Goal: Use online tool/utility: Utilize a website feature to perform a specific function

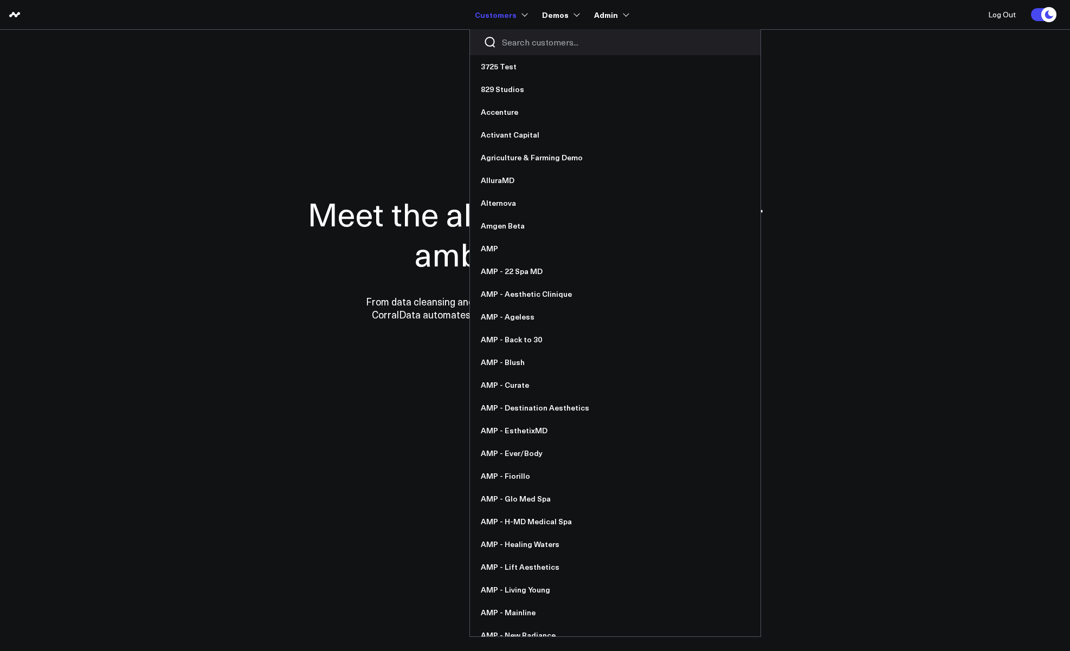
click at [510, 50] on div at bounding box center [615, 42] width 290 height 26
click at [512, 47] on input "Search customers input" at bounding box center [624, 42] width 245 height 12
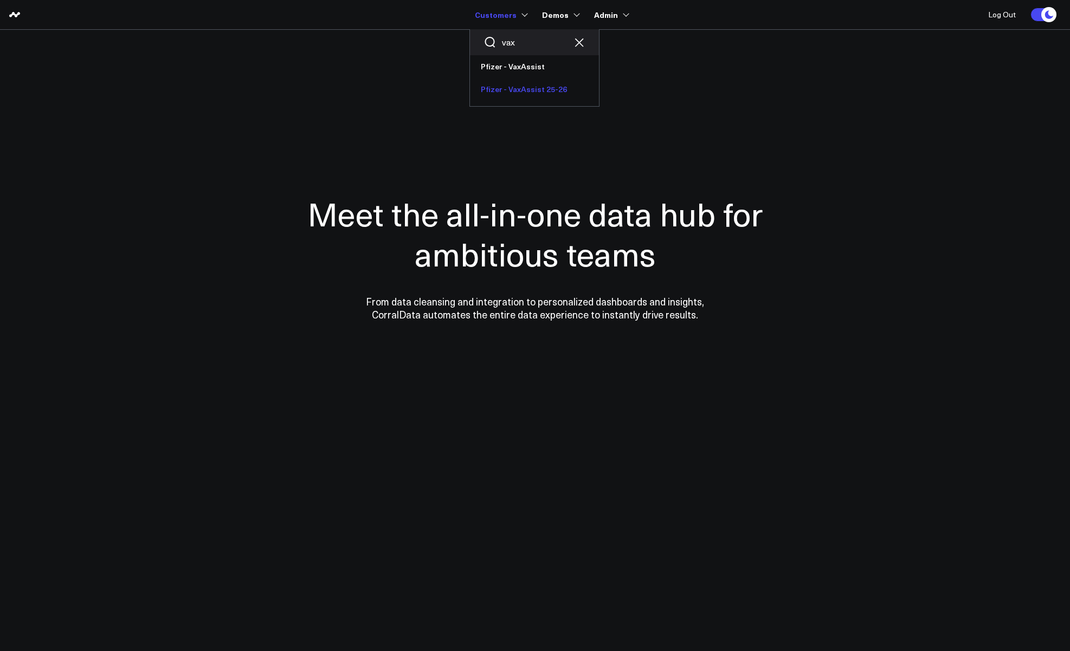
type input "vax"
click at [535, 83] on link "Pfizer - VaxAssist 25-26" at bounding box center [534, 89] width 129 height 23
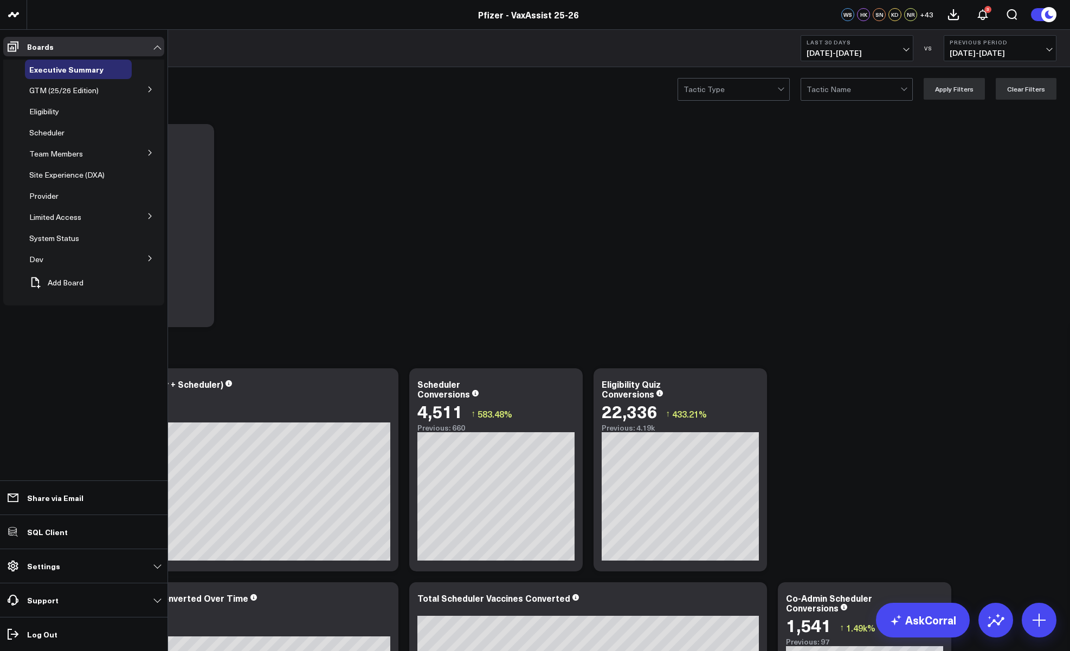
click at [148, 89] on icon at bounding box center [150, 89] width 7 height 7
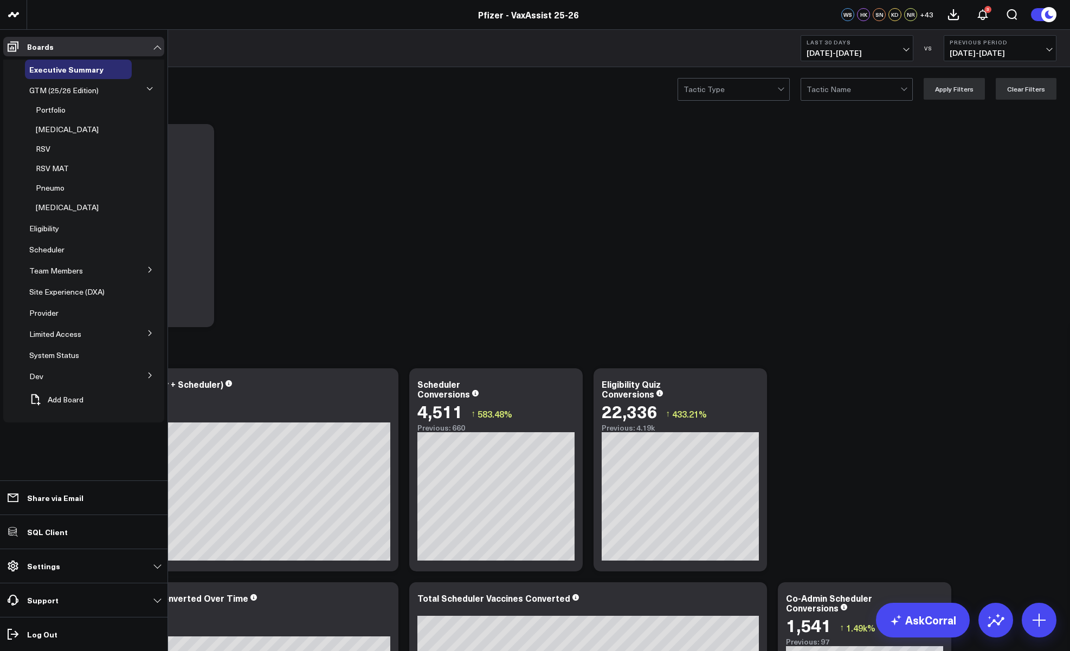
click at [148, 89] on icon at bounding box center [149, 89] width 7 height 7
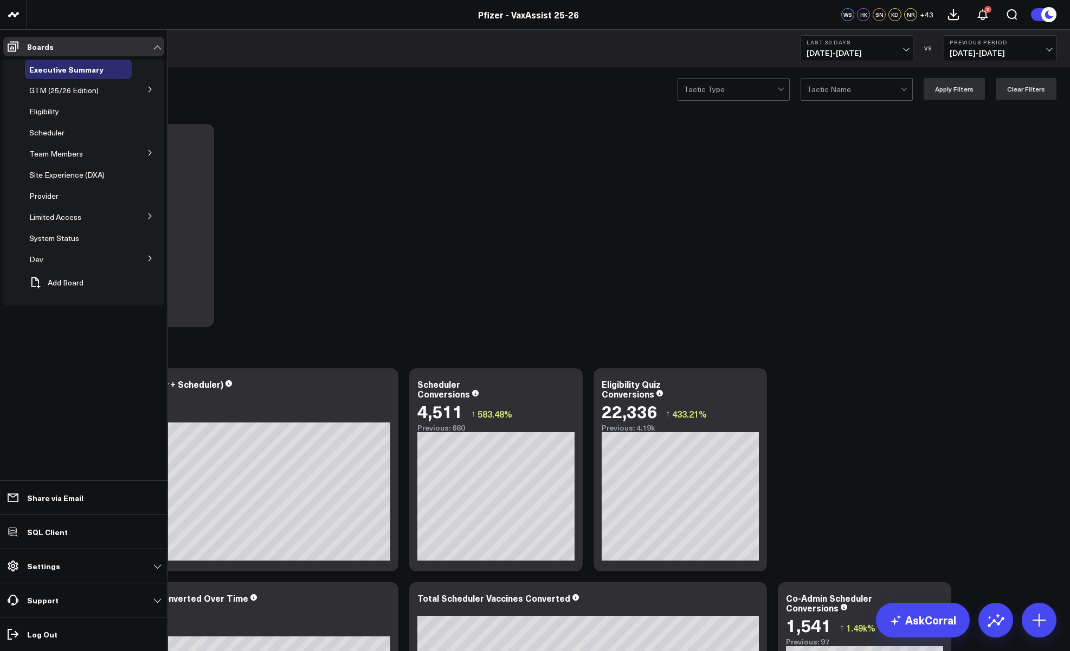
click at [152, 220] on button at bounding box center [150, 216] width 28 height 16
click at [79, 235] on span "PFA - Cross Domain" at bounding box center [70, 236] width 68 height 10
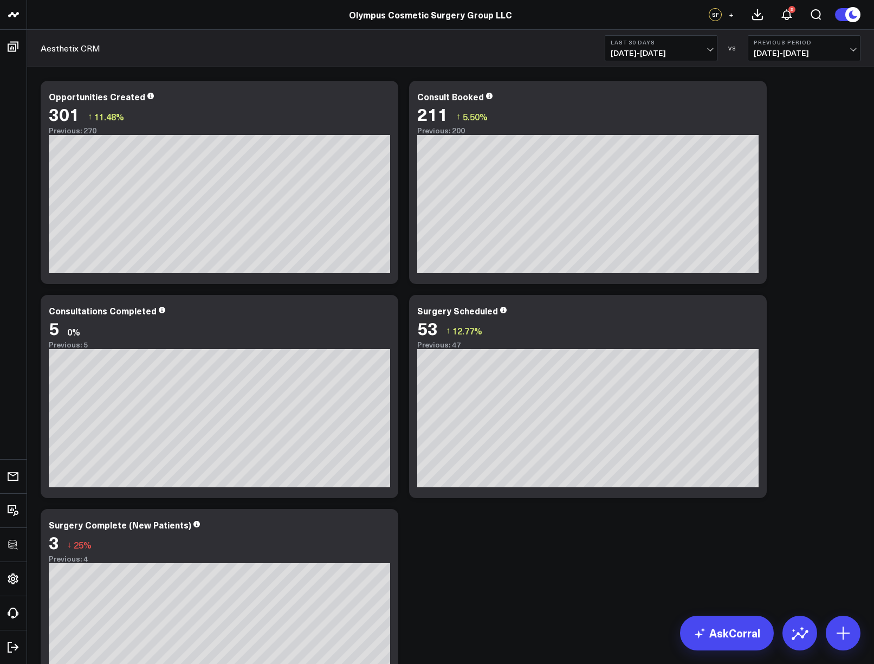
click at [842, 247] on div "Modify via AI Copy link to widget Ask support Remove Create linked copy Executi…" at bounding box center [450, 396] width 831 height 642
click at [675, 53] on span "08/04/25 - 09/02/25" at bounding box center [661, 53] width 101 height 9
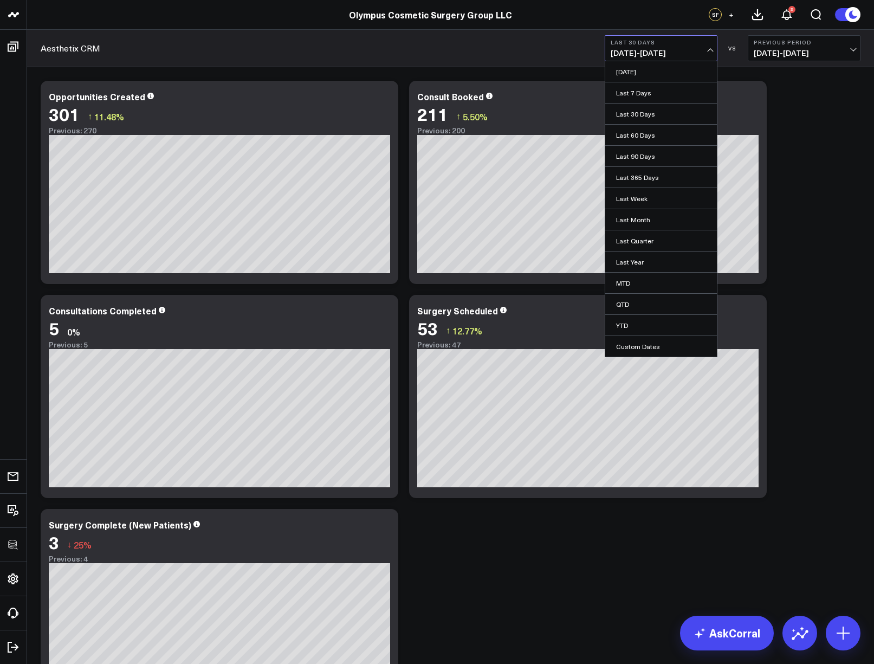
click at [791, 268] on div "Modify via AI Copy link to widget Ask support Remove Create linked copy Executi…" at bounding box center [450, 396] width 831 height 642
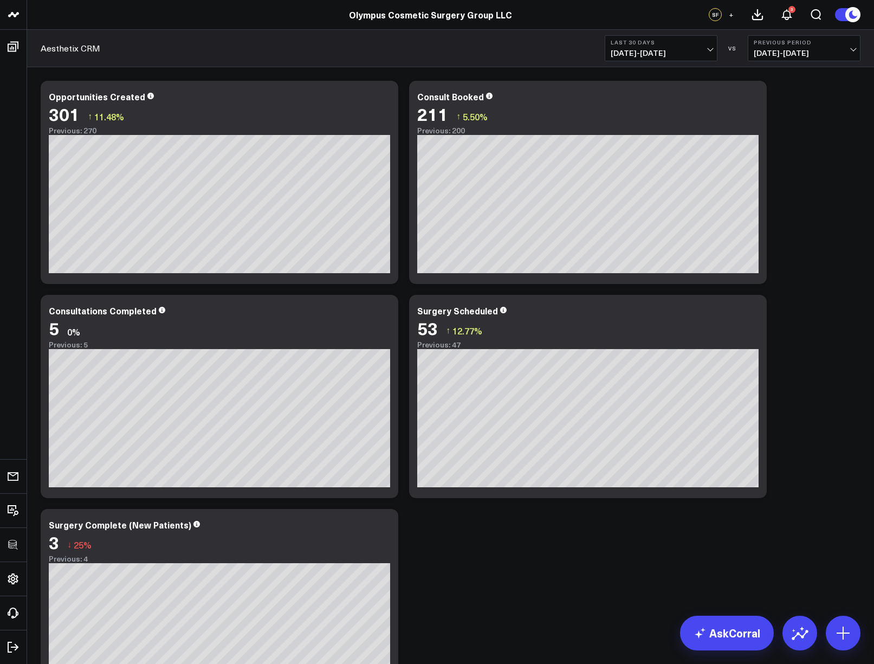
click at [785, 245] on div "Modify via AI Copy link to widget Ask support Remove Create linked copy Executi…" at bounding box center [450, 396] width 831 height 642
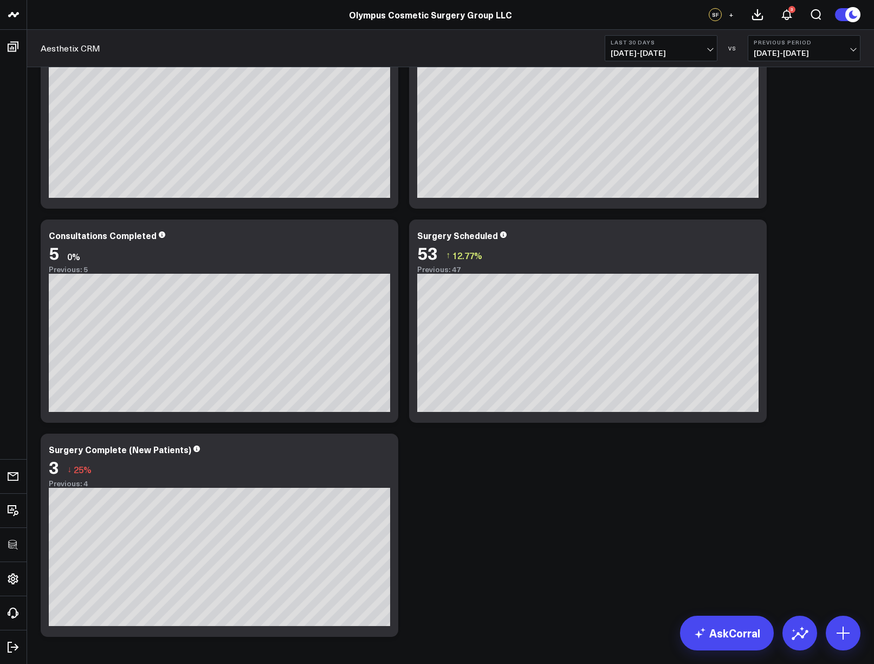
click at [514, 470] on div "Modify via AI Copy link to widget Ask support Remove Create linked copy Executi…" at bounding box center [450, 321] width 831 height 642
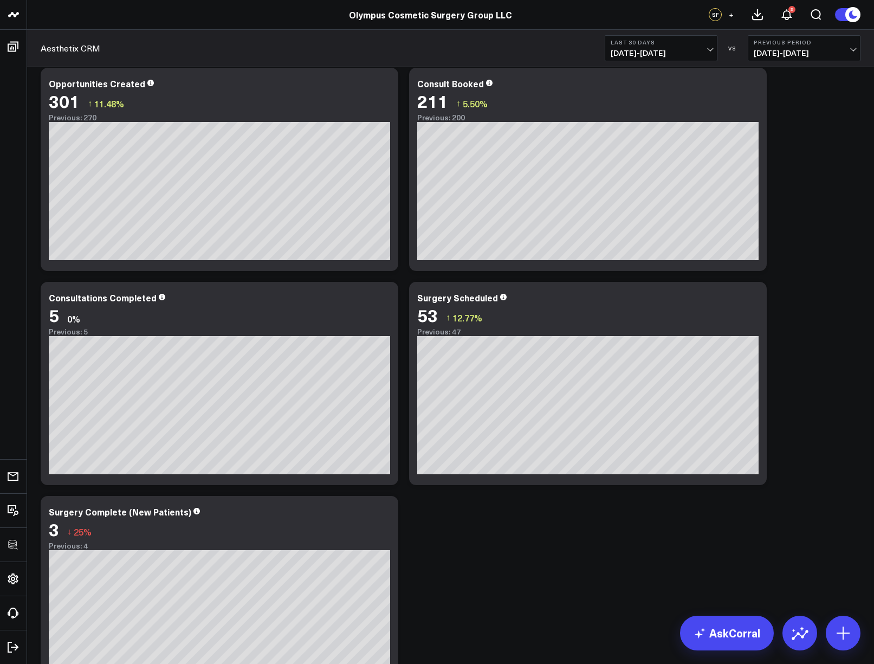
scroll to position [0, 0]
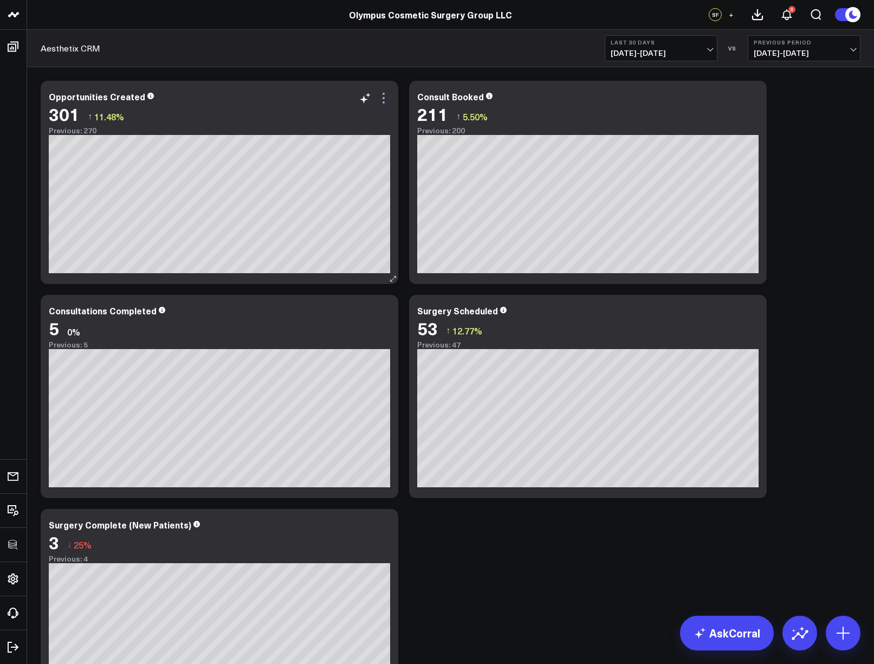
click at [384, 101] on icon at bounding box center [383, 98] width 13 height 13
click at [804, 215] on div "Modify via AI Copy link to widget Ask support Remove Create linked copy Executi…" at bounding box center [450, 396] width 831 height 642
click at [753, 97] on icon at bounding box center [752, 98] width 13 height 13
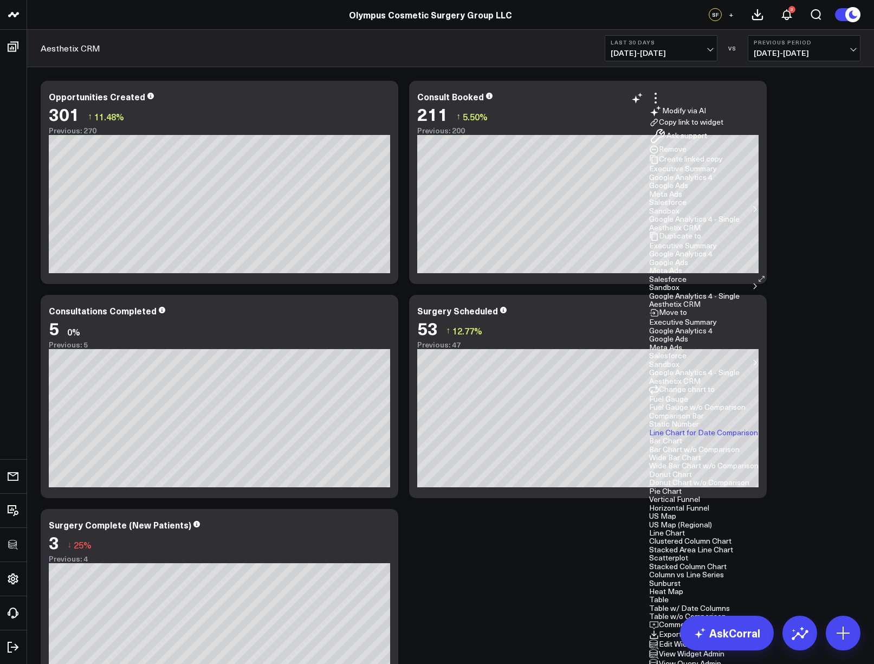
click at [699, 639] on button "Edit Widget" at bounding box center [673, 644] width 49 height 10
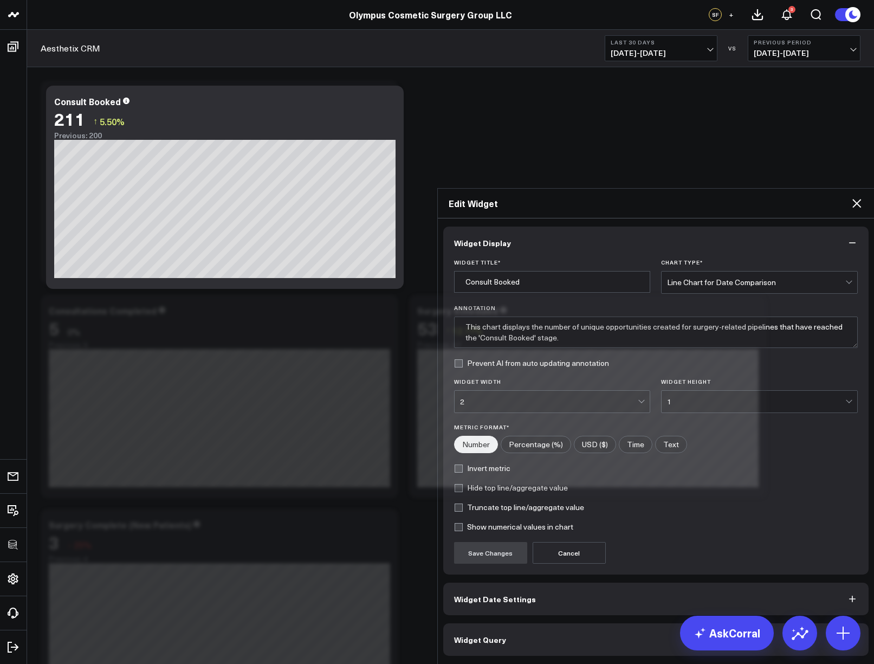
click at [603, 623] on button "Widget Query" at bounding box center [656, 639] width 426 height 33
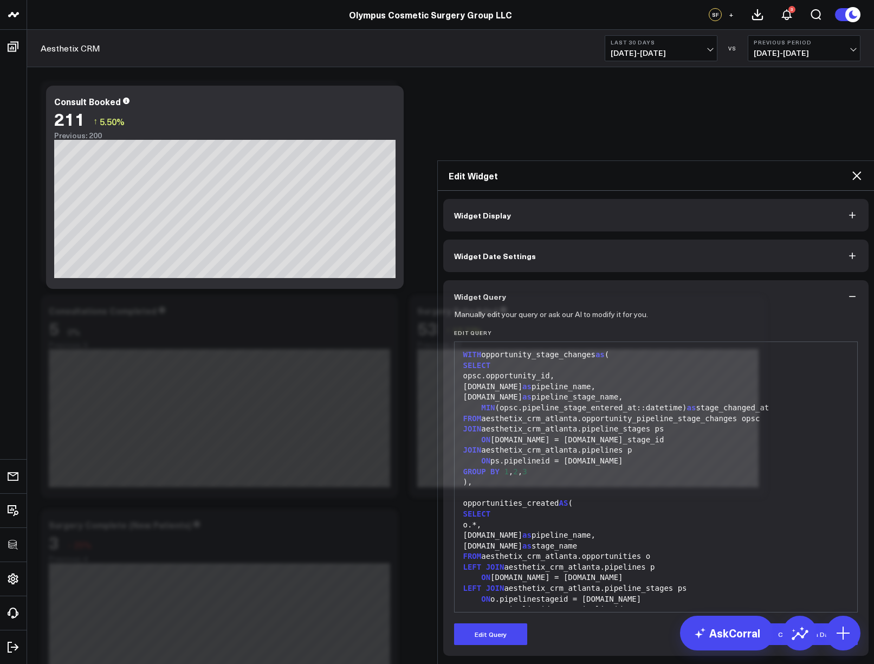
scroll to position [170, 0]
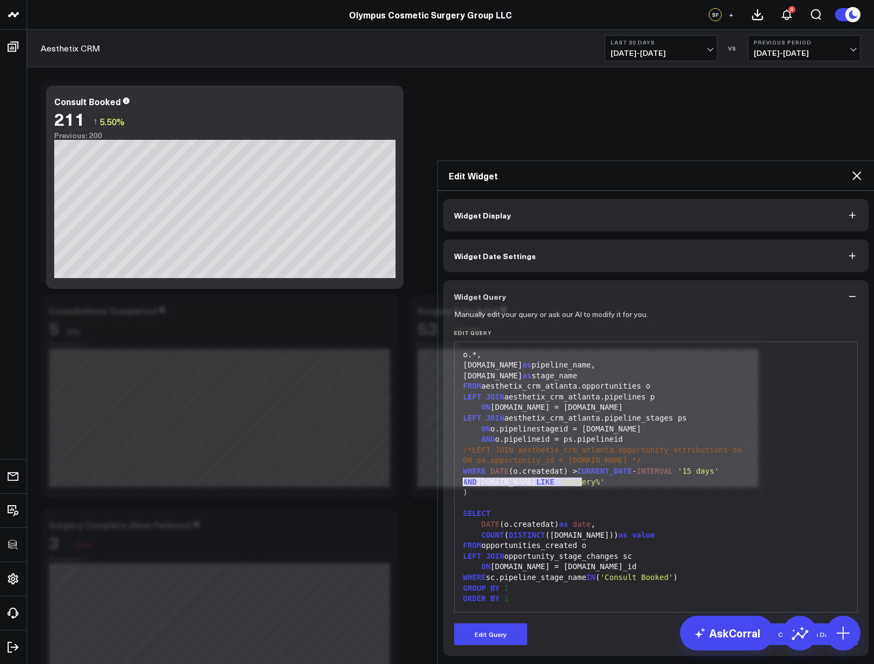
drag, startPoint x: 574, startPoint y: 351, endPoint x: 449, endPoint y: 351, distance: 124.6
click at [454, 351] on div "99 1 2 3 4 5 6 7 8 9 10 11 12 13 14 15 16 17 18 19 20 21 22 23 24 25 26 27 28 2…" at bounding box center [656, 476] width 404 height 271
click at [657, 498] on div at bounding box center [656, 503] width 392 height 11
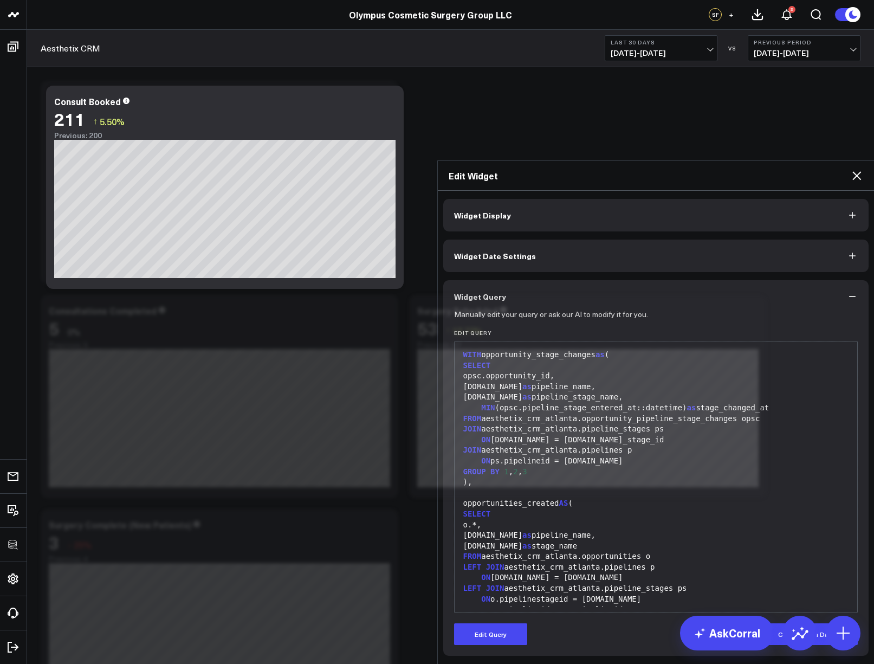
click at [572, 467] on div "GROUP BY 1 , 2 , 3" at bounding box center [656, 472] width 392 height 11
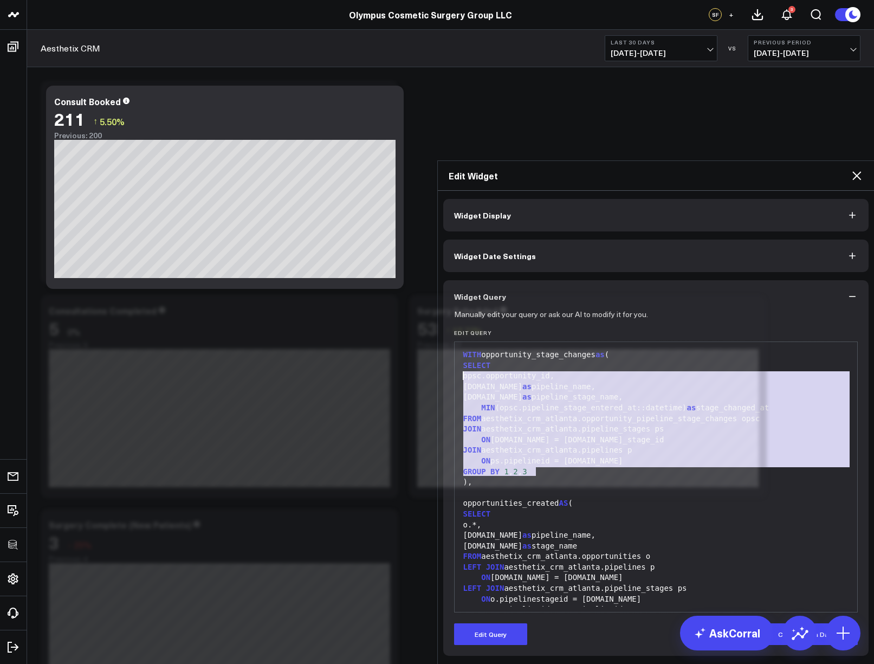
drag, startPoint x: 571, startPoint y: 339, endPoint x: 456, endPoint y: 239, distance: 152.1
click at [460, 347] on div "WITH opportunity_stage_changes as ( SELECT opsc.opportunity_id, p.name as pipel…" at bounding box center [656, 561] width 392 height 429
click at [556, 403] on div "MIN (opsc.pipeline_stage_entered_at::datetime) as stage_changed_at" at bounding box center [656, 408] width 392 height 11
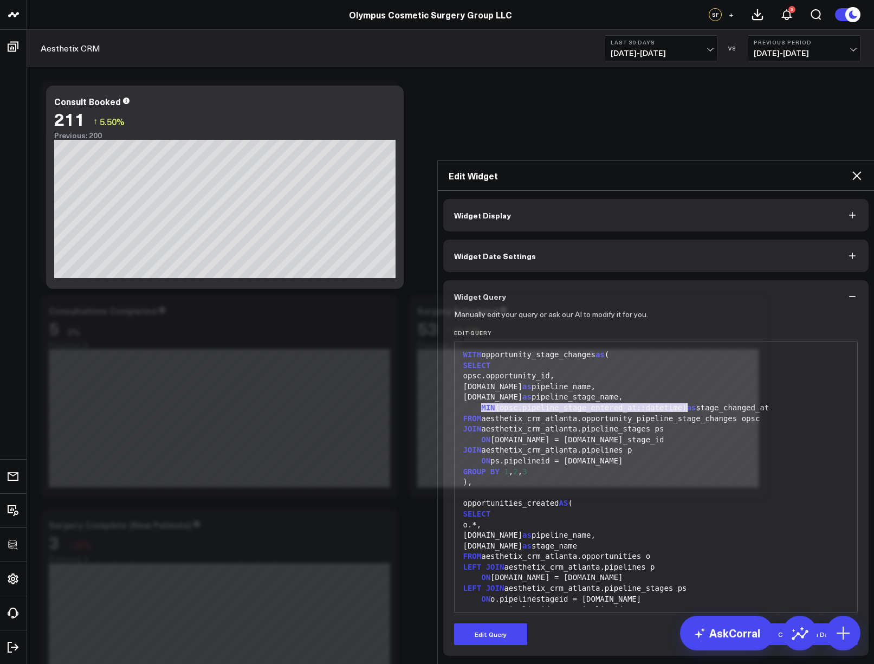
drag, startPoint x: 476, startPoint y: 276, endPoint x: 682, endPoint y: 272, distance: 206.5
click at [682, 403] on div "MIN (opsc.pipeline_stage_entered_at::datetime) as stage_changed_at" at bounding box center [656, 408] width 392 height 11
click at [683, 403] on div "MIN (opsc.pipeline_stage_entered_at::datetime) as stage_changed_at" at bounding box center [656, 408] width 392 height 11
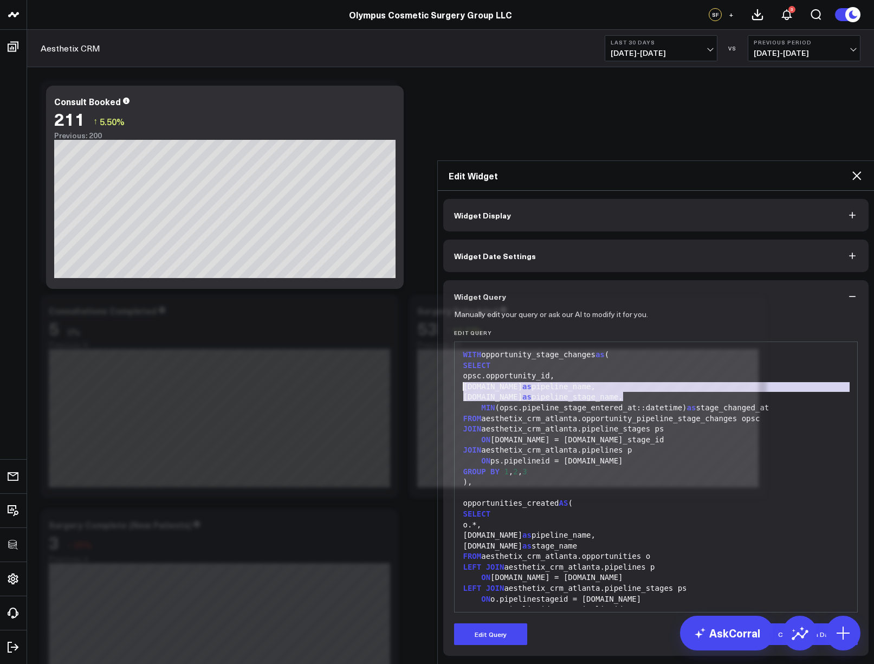
drag, startPoint x: 632, startPoint y: 266, endPoint x: 458, endPoint y: 256, distance: 173.7
click at [460, 347] on div "WITH opportunity_stage_changes as ( SELECT opsc.opportunity_id, p.name as pipel…" at bounding box center [656, 561] width 392 height 429
click at [616, 382] on div "p.name as pipeline_name," at bounding box center [656, 387] width 392 height 11
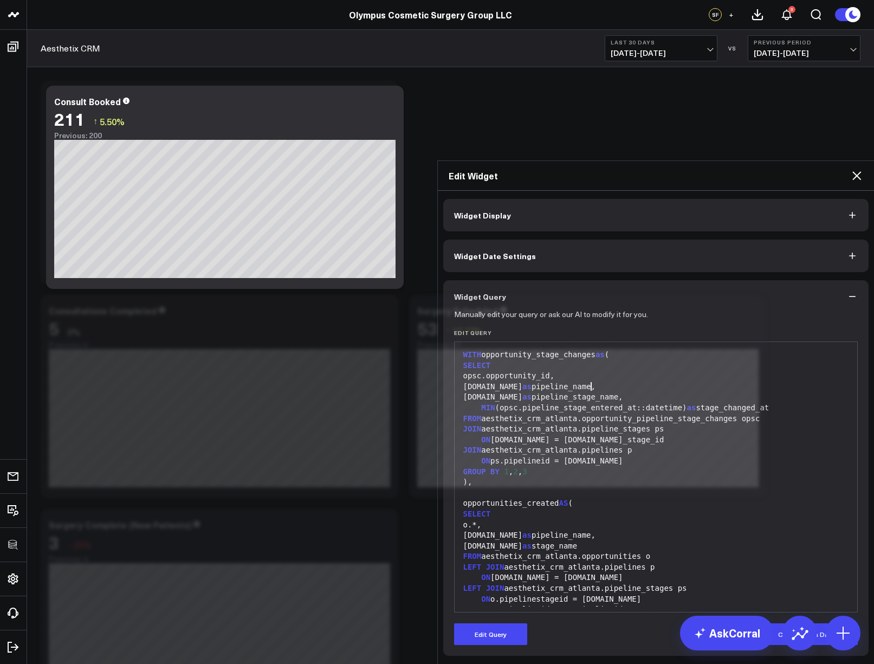
click at [590, 467] on div "GROUP BY 1 , 2 , 3" at bounding box center [656, 472] width 392 height 11
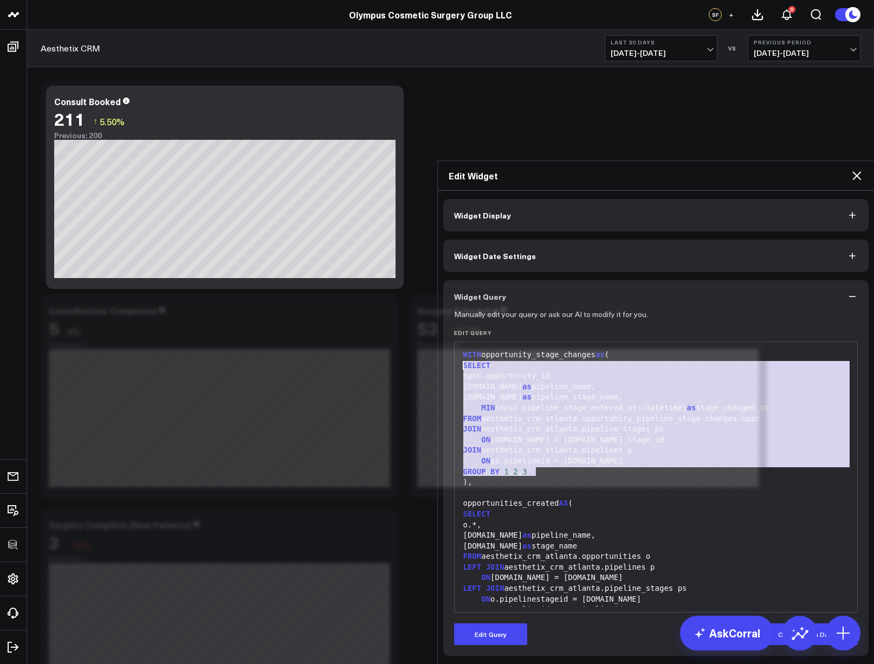
drag, startPoint x: 586, startPoint y: 339, endPoint x: 446, endPoint y: 230, distance: 177.6
click at [446, 313] on div "Manually edit your query or ask our AI to modify it for you. Edit Query 99 1 2 …" at bounding box center [656, 484] width 426 height 343
click at [655, 445] on div "JOIN aesthetix_crm_atlanta.pipelines p" at bounding box center [656, 450] width 392 height 11
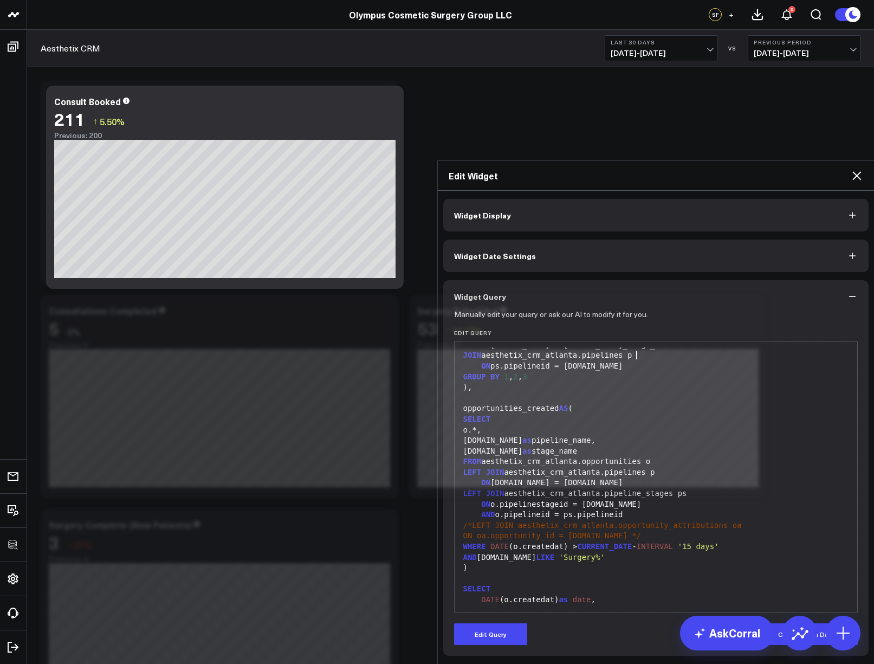
scroll to position [151, 0]
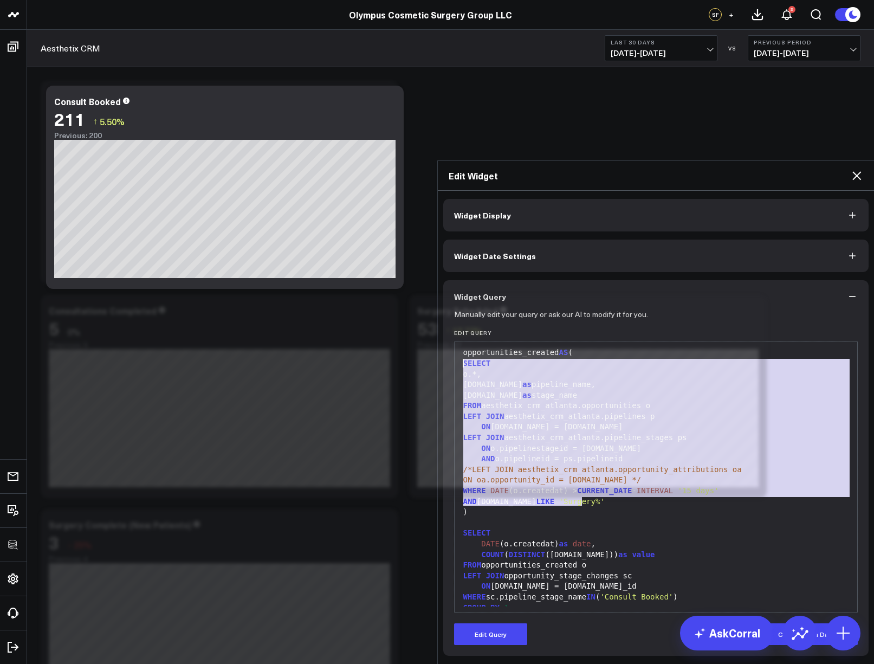
drag, startPoint x: 589, startPoint y: 369, endPoint x: 435, endPoint y: 235, distance: 204.3
click at [438, 235] on div "Widget Display Widget Date Settings Widget Query Manually edit your query or as…" at bounding box center [656, 427] width 437 height 473
click at [631, 400] on div "FROM aesthetix_crm_atlanta.opportunities o" at bounding box center [656, 405] width 392 height 11
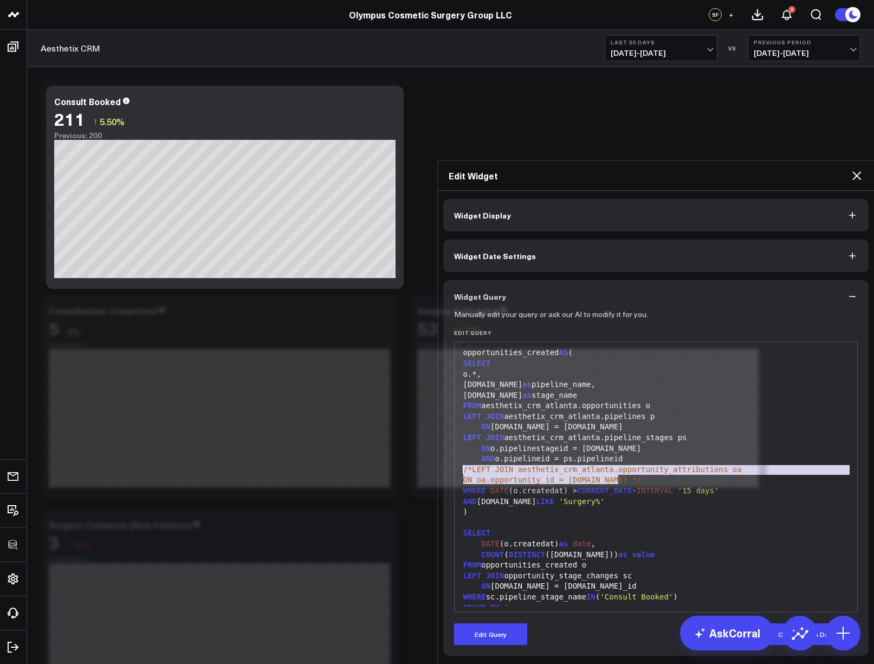
drag, startPoint x: 635, startPoint y: 346, endPoint x: 450, endPoint y: 340, distance: 185.4
click at [454, 341] on div "99 1 2 3 4 5 6 7 8 9 10 11 12 13 14 15 16 17 18 19 20 21 22 23 24 25 26 27 28 2…" at bounding box center [656, 476] width 404 height 271
click at [754, 475] on div "ON oa.opportunity_id = o.id */" at bounding box center [656, 480] width 392 height 11
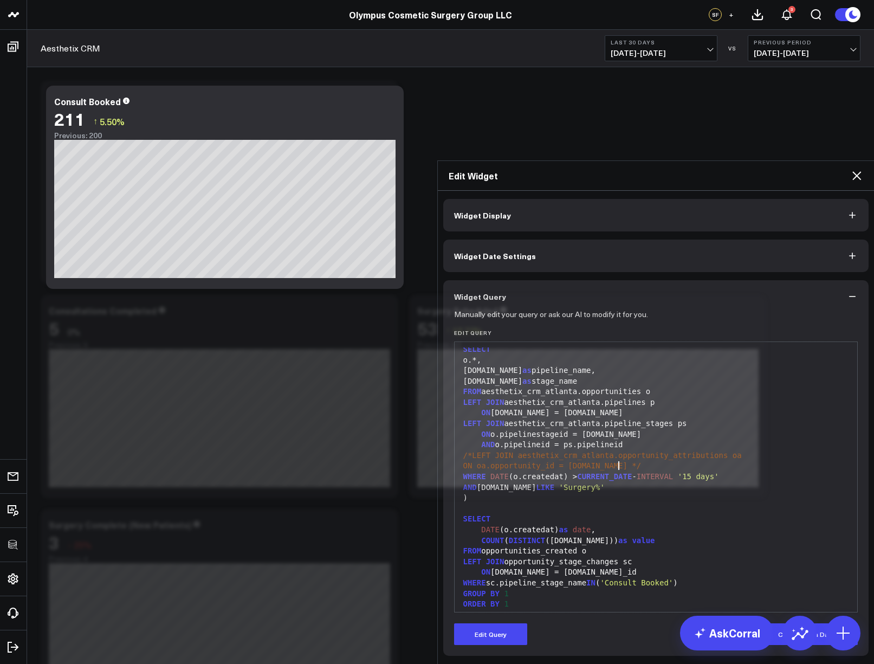
scroll to position [170, 0]
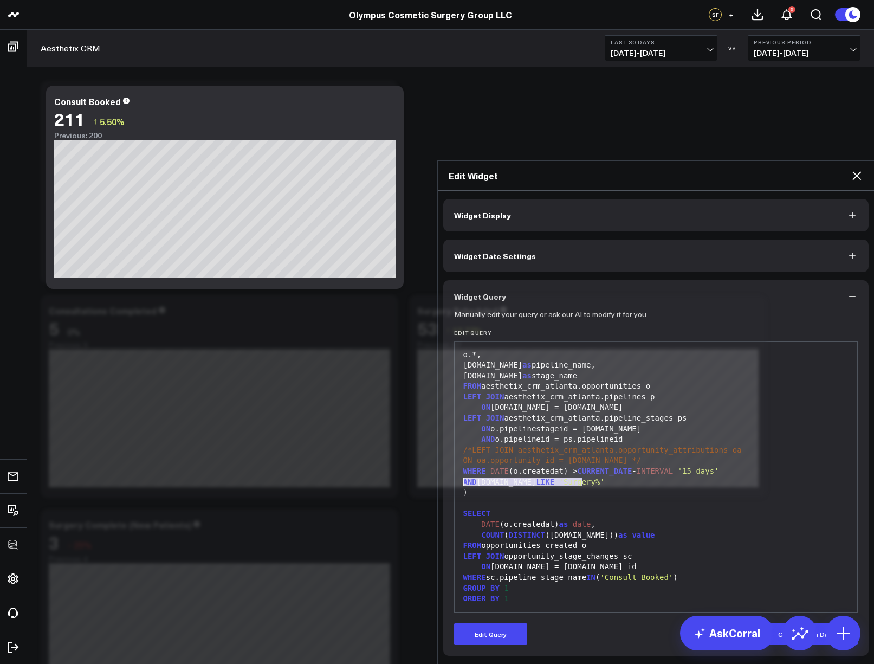
drag, startPoint x: 586, startPoint y: 348, endPoint x: 433, endPoint y: 345, distance: 153.4
click at [438, 345] on div "Widget Display Widget Date Settings Widget Query Manually edit your query or as…" at bounding box center [656, 427] width 437 height 473
click at [634, 477] on div "AND p.name LIKE 'Surgery%'" at bounding box center [656, 482] width 392 height 11
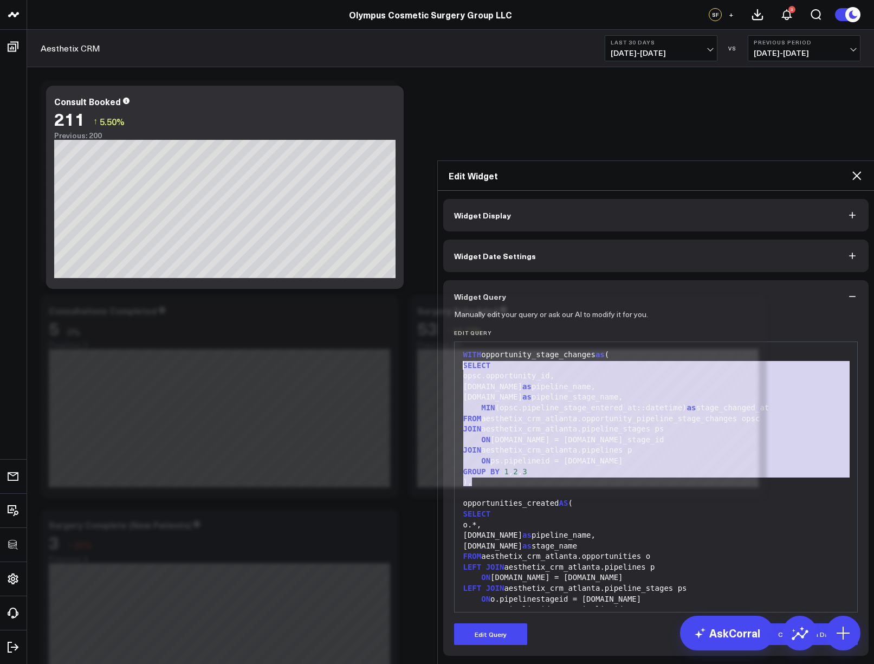
drag, startPoint x: 603, startPoint y: 346, endPoint x: 519, endPoint y: 274, distance: 110.3
click at [446, 313] on div "Manually edit your query or ask our AI to modify it for you. Edit Query 99 1 2 …" at bounding box center [656, 484] width 426 height 343
click at [591, 435] on div "ON ps.id = opsc.pipeline_stage_id" at bounding box center [656, 440] width 392 height 11
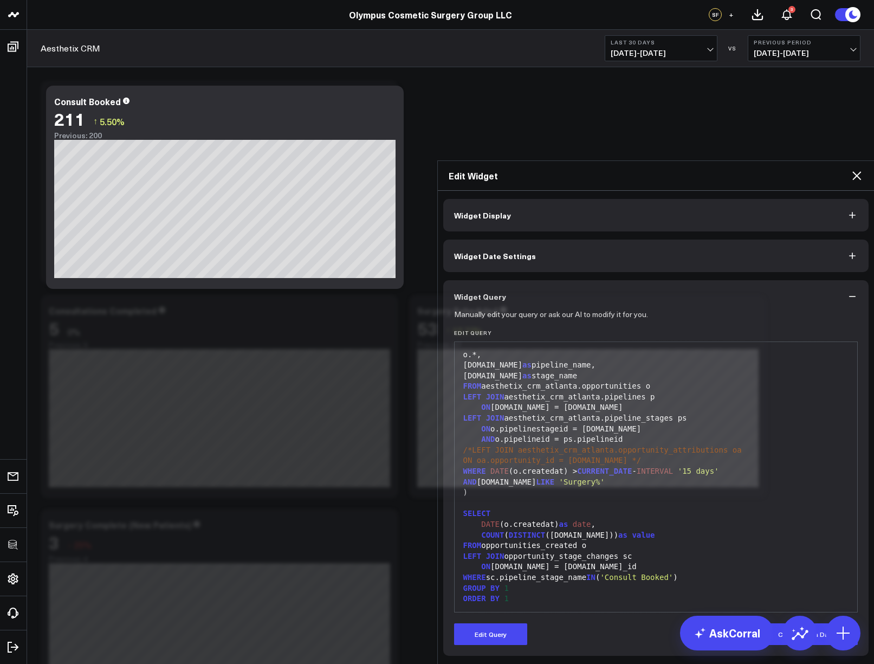
scroll to position [119, 0]
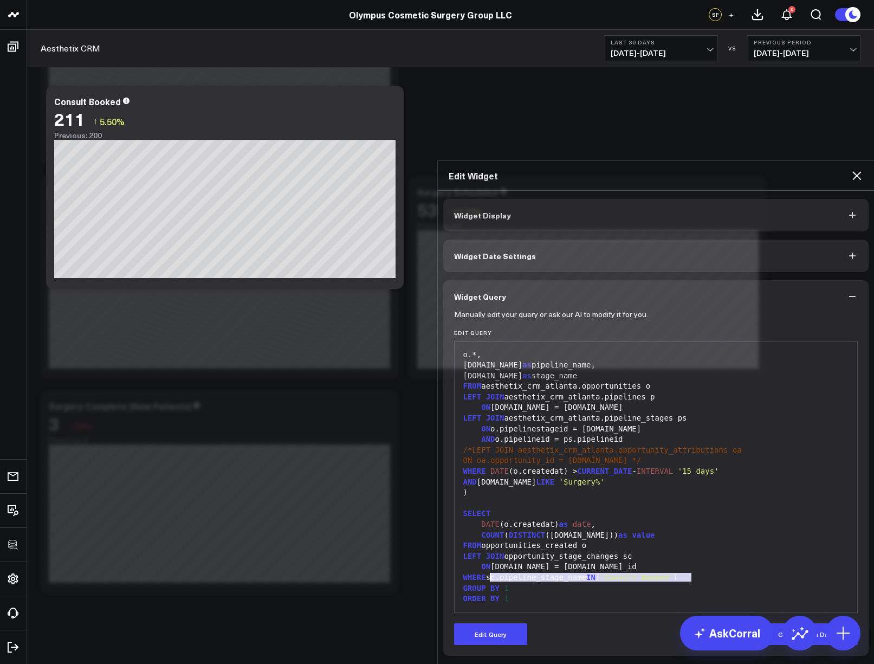
drag, startPoint x: 712, startPoint y: 448, endPoint x: 546, endPoint y: 450, distance: 165.3
click at [486, 572] on div "WHERE sc.pipeline_stage_name IN ( 'Consult Booked' )" at bounding box center [656, 577] width 392 height 11
click at [604, 583] on div "GROUP BY 1" at bounding box center [656, 588] width 392 height 11
click at [529, 477] on div "AND p.name LIKE 'Surgery%'" at bounding box center [656, 482] width 392 height 11
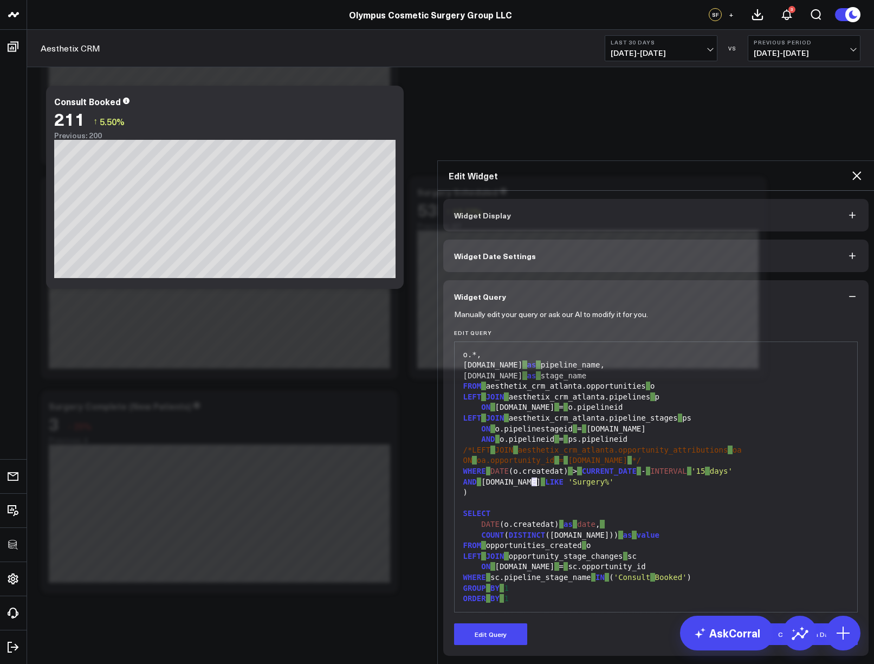
click at [529, 477] on div "AND p.name LIKE 'Surgery%'" at bounding box center [656, 482] width 392 height 11
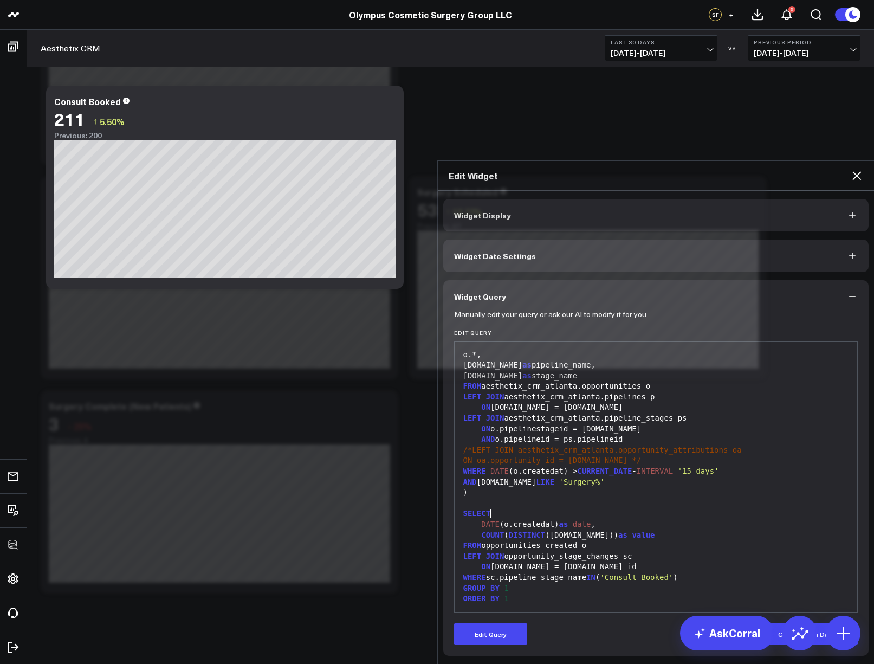
click at [629, 508] on div "SELECT" at bounding box center [656, 513] width 392 height 11
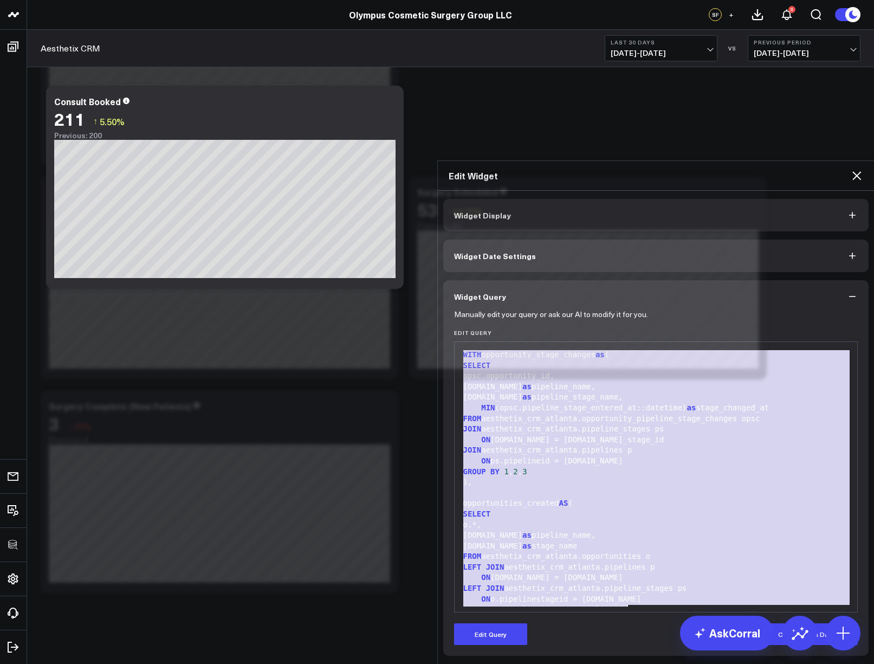
scroll to position [24, 0]
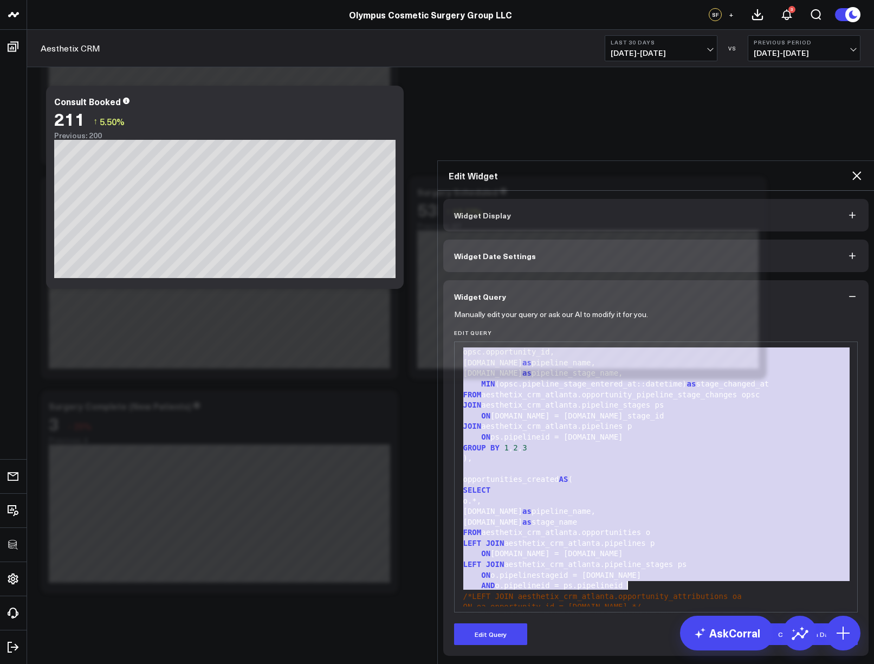
drag, startPoint x: 455, startPoint y: 221, endPoint x: 701, endPoint y: 480, distance: 356.9
click at [701, 480] on form "Manually edit your query or ask our AI to modify it for you. Edit Query 99 1 2 …" at bounding box center [656, 479] width 404 height 332
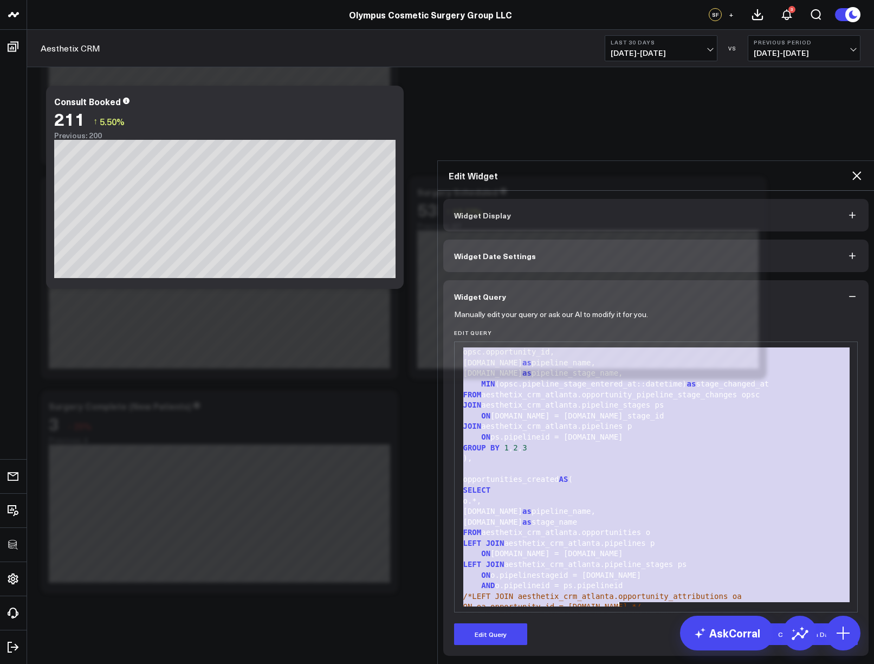
click at [646, 517] on div "ps.name as stage_name" at bounding box center [656, 522] width 392 height 11
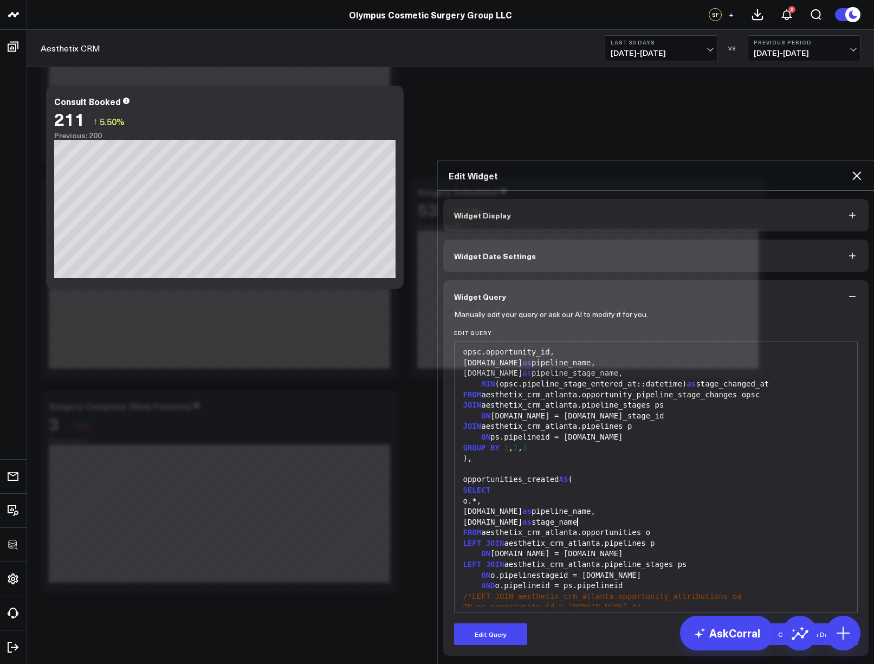
scroll to position [170, 0]
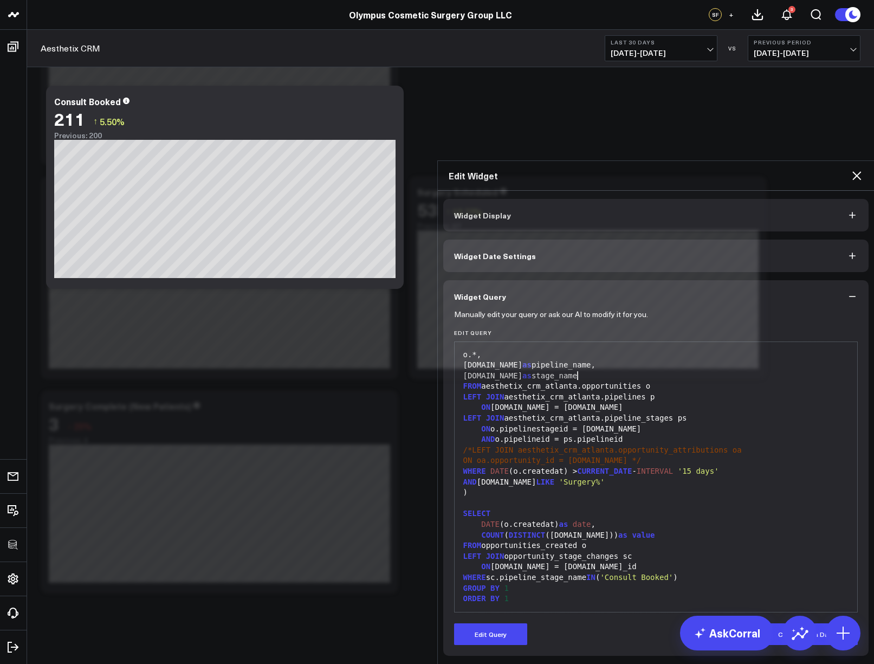
click at [859, 169] on icon at bounding box center [856, 175] width 13 height 13
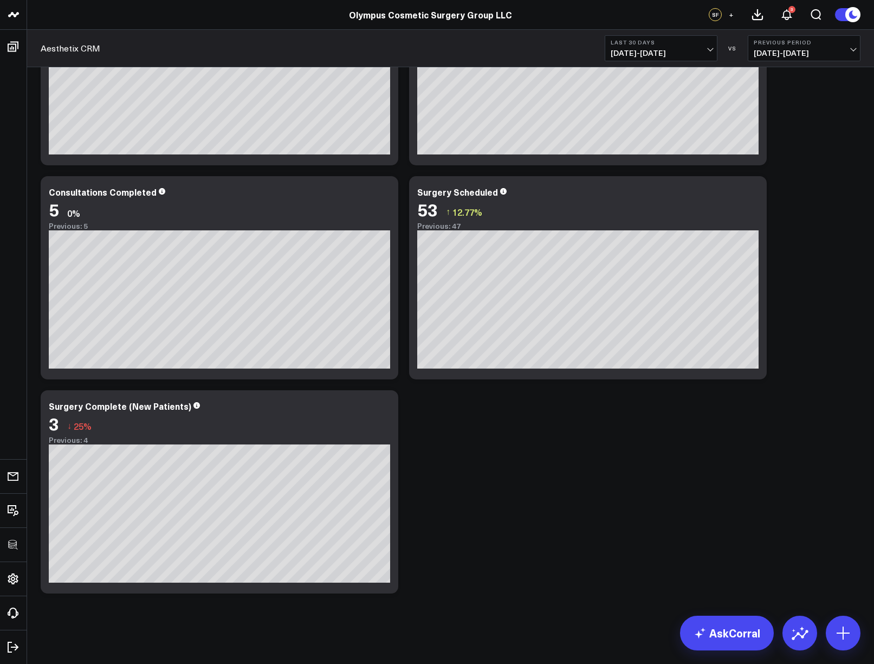
click at [807, 262] on div "Modify via AI Copy link to widget Ask support Remove Create linked copy Executi…" at bounding box center [450, 278] width 831 height 642
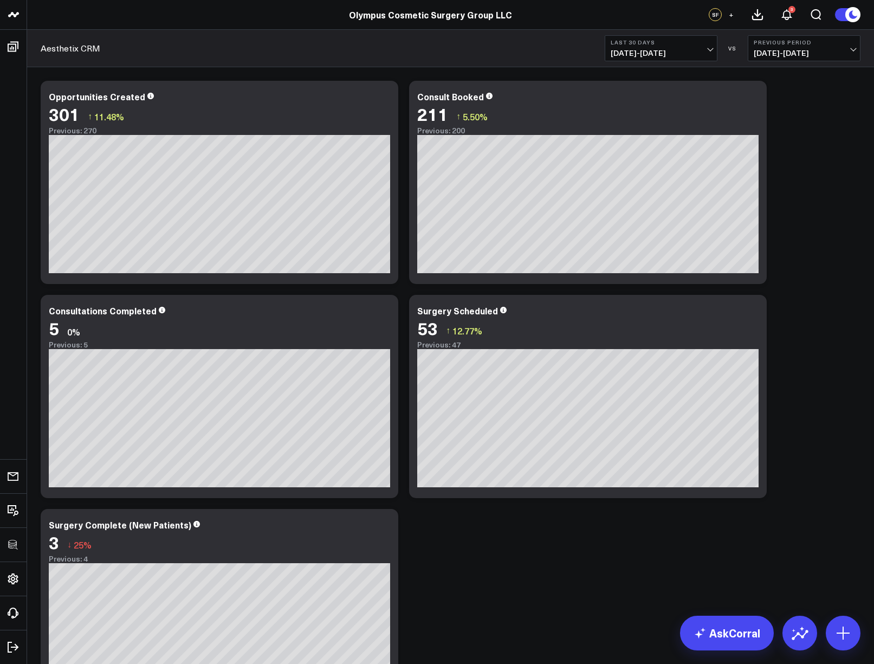
click at [678, 49] on span "08/04/25 - 09/02/25" at bounding box center [661, 53] width 101 height 9
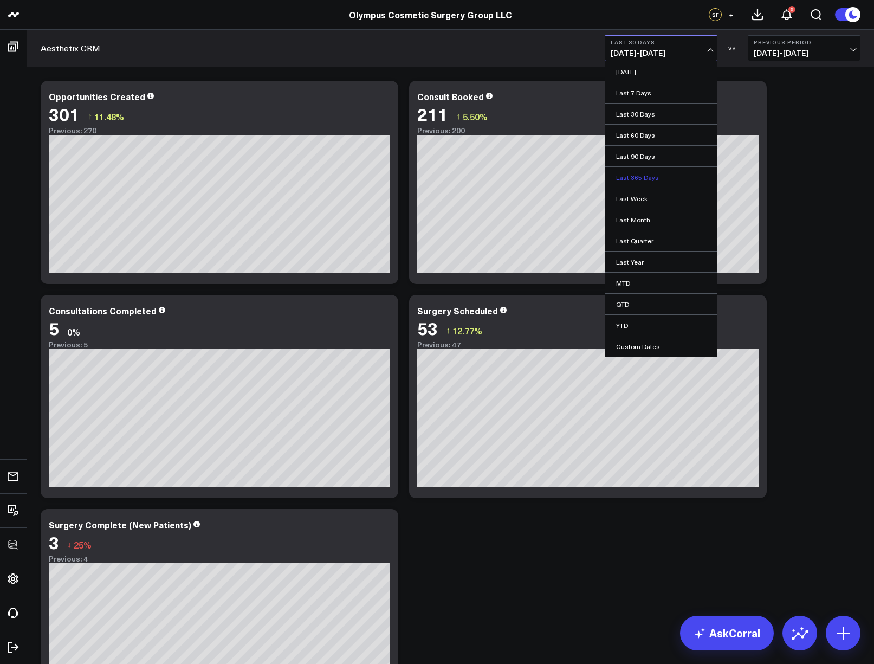
click at [657, 177] on link "Last 365 Days" at bounding box center [661, 177] width 112 height 21
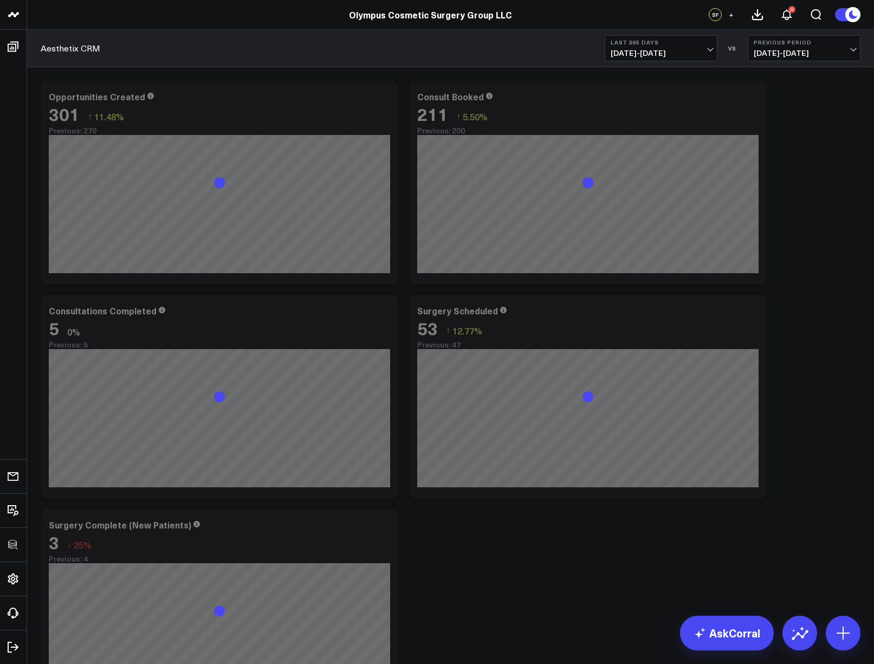
click at [830, 234] on div "Modify via AI Copy link to widget Ask support Remove Create linked copy Executi…" at bounding box center [450, 396] width 831 height 642
